Goal: Information Seeking & Learning: Learn about a topic

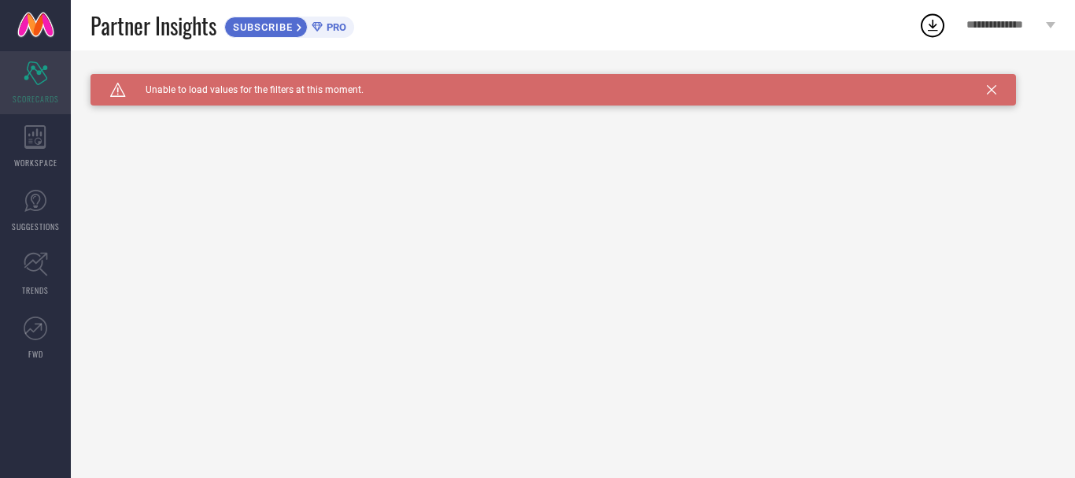
click at [51, 89] on div "Scorecard SCORECARDS" at bounding box center [35, 82] width 71 height 63
click at [36, 140] on icon at bounding box center [35, 137] width 22 height 24
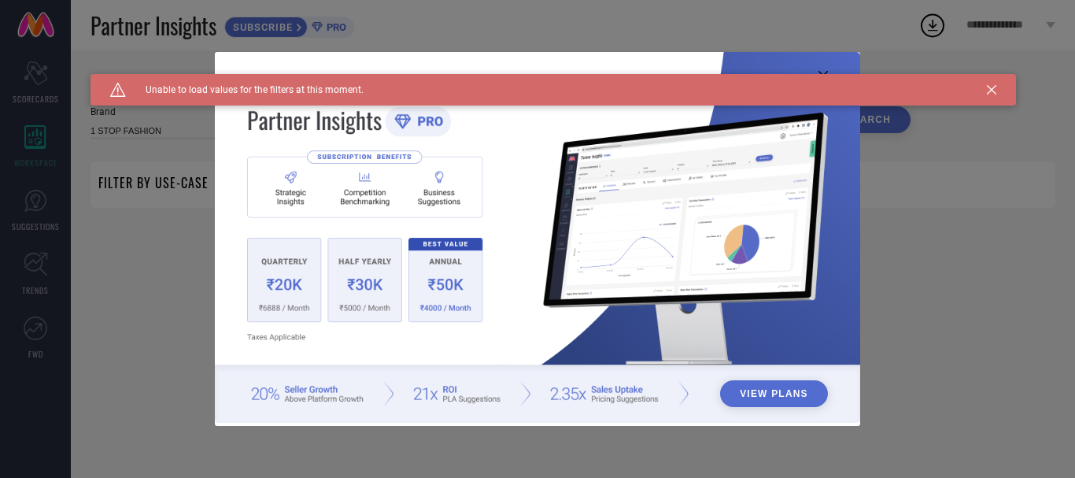
type input "1 STOP FASHION"
type input "All"
click at [48, 92] on div "View Plans" at bounding box center [537, 239] width 1075 height 478
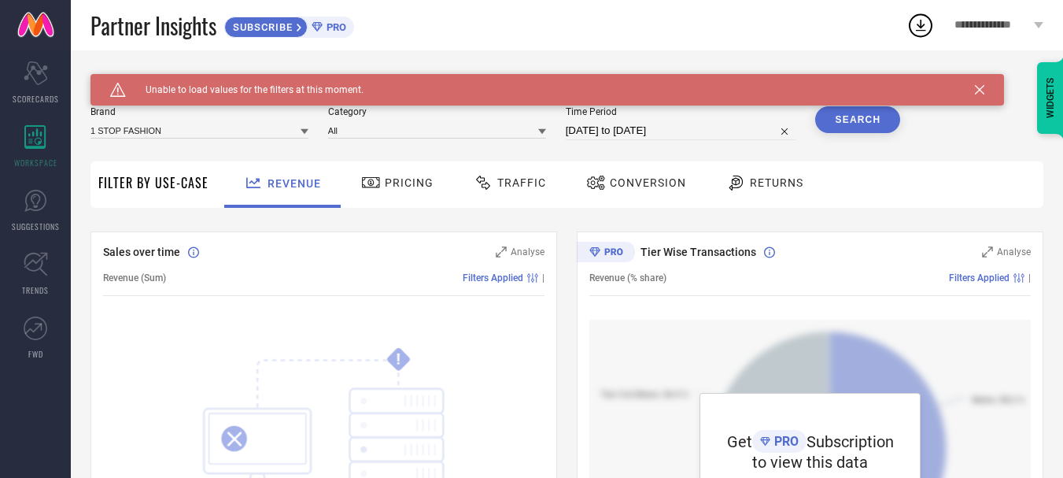
click at [981, 92] on icon at bounding box center [979, 89] width 9 height 9
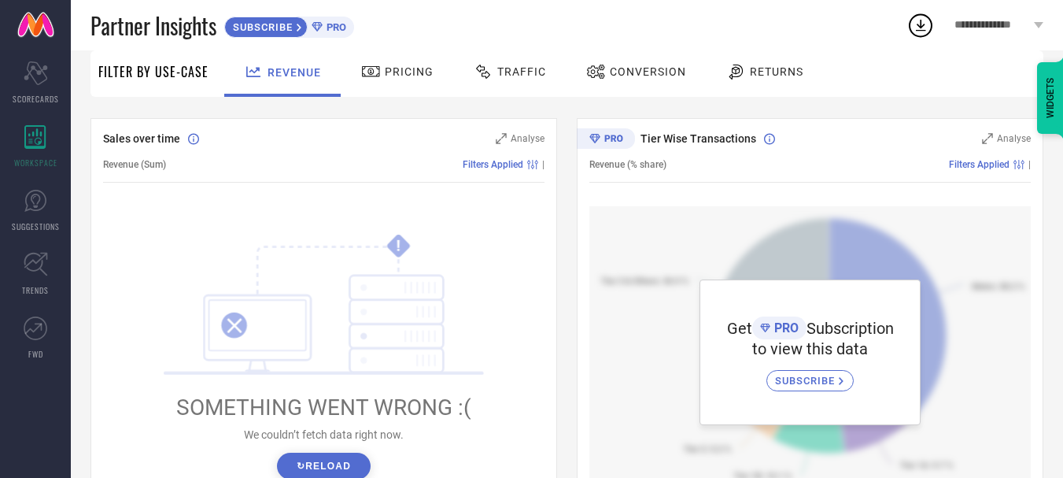
scroll to position [253, 0]
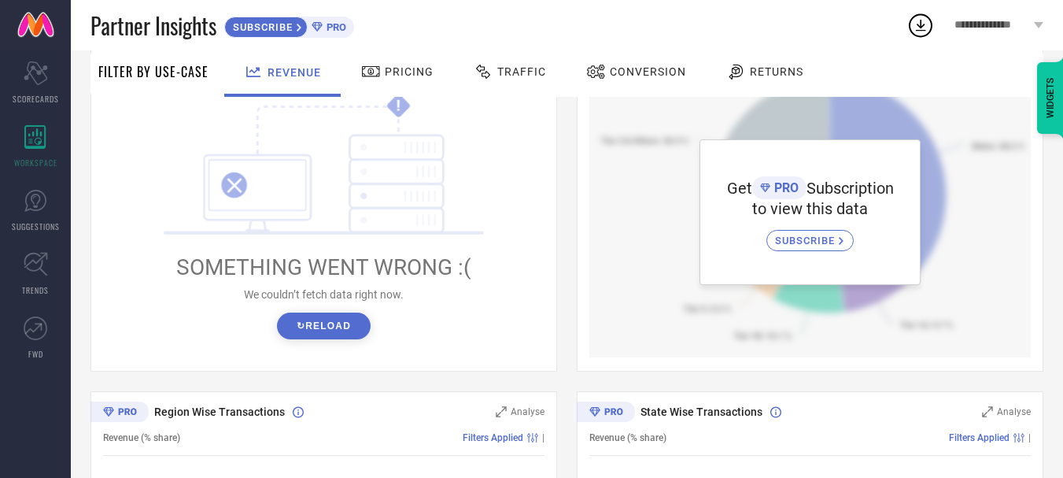
click at [802, 242] on span "SUBSCRIBE" at bounding box center [807, 240] width 64 height 12
click at [520, 65] on div "Traffic" at bounding box center [510, 71] width 80 height 27
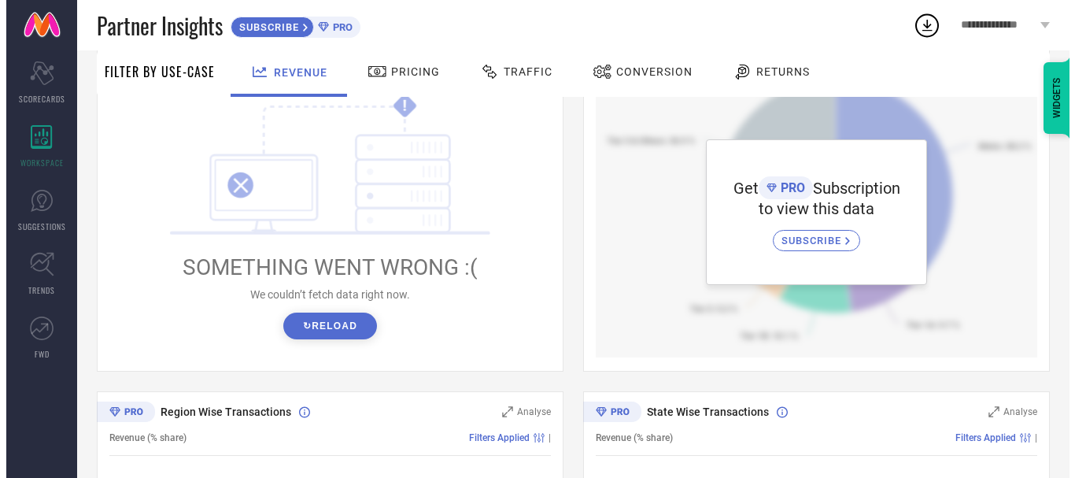
scroll to position [0, 0]
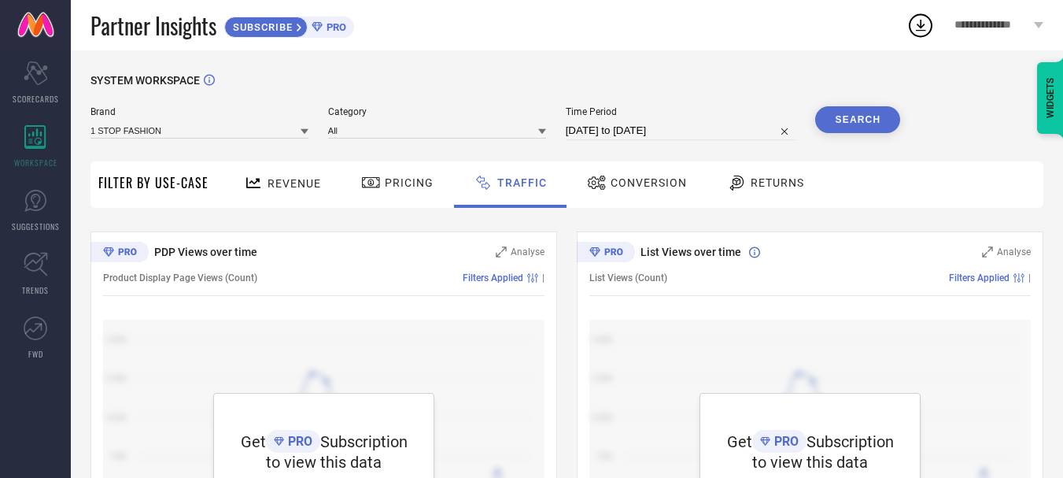
click at [997, 24] on span "**********" at bounding box center [992, 25] width 76 height 13
click at [23, 284] on span "TRENDS" at bounding box center [35, 290] width 27 height 12
